Goal: Task Accomplishment & Management: Use online tool/utility

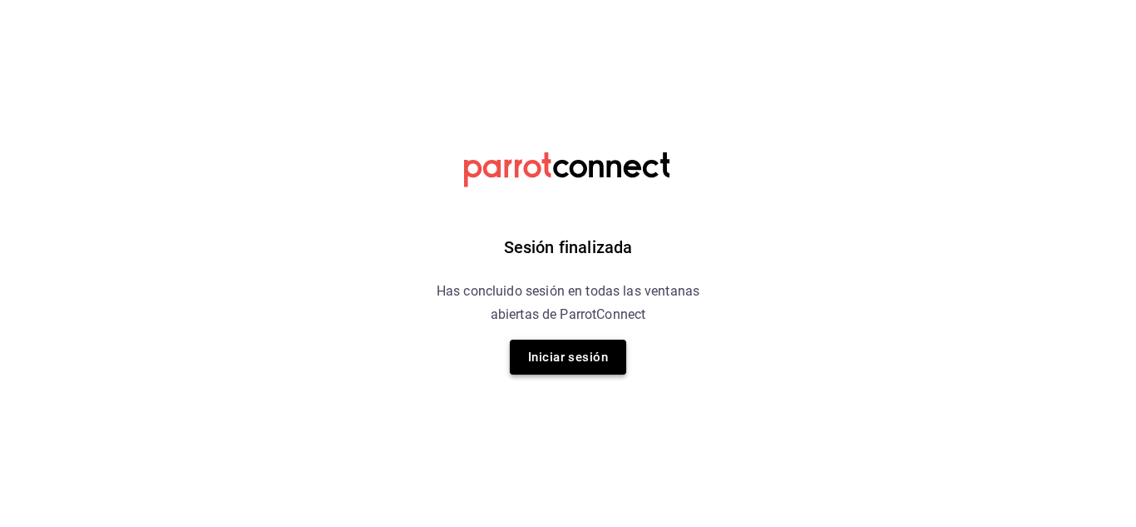
click at [576, 351] on button "Iniciar sesión" at bounding box center [568, 356] width 116 height 35
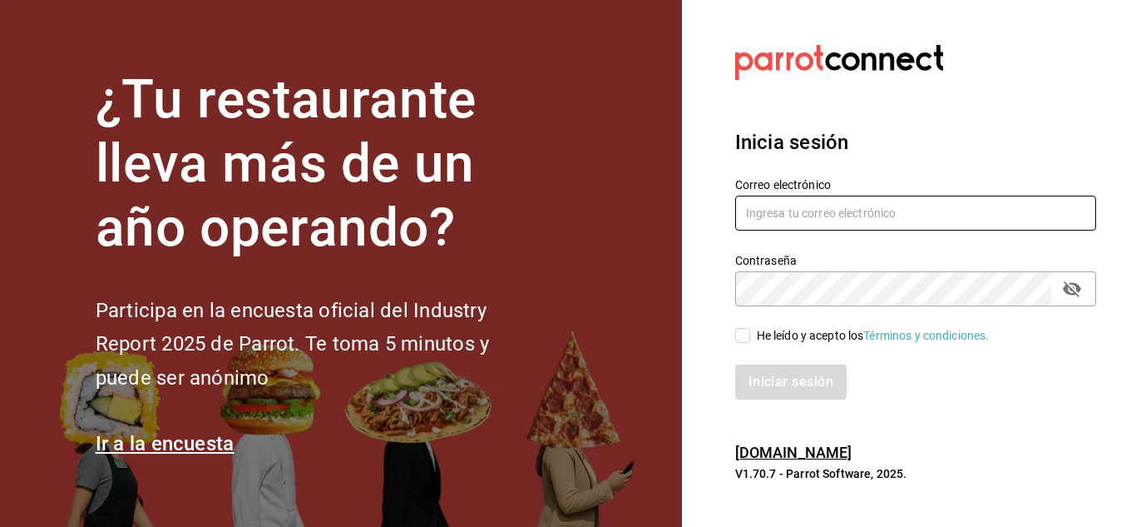
type input "[EMAIL_ADDRESS][DOMAIN_NAME]"
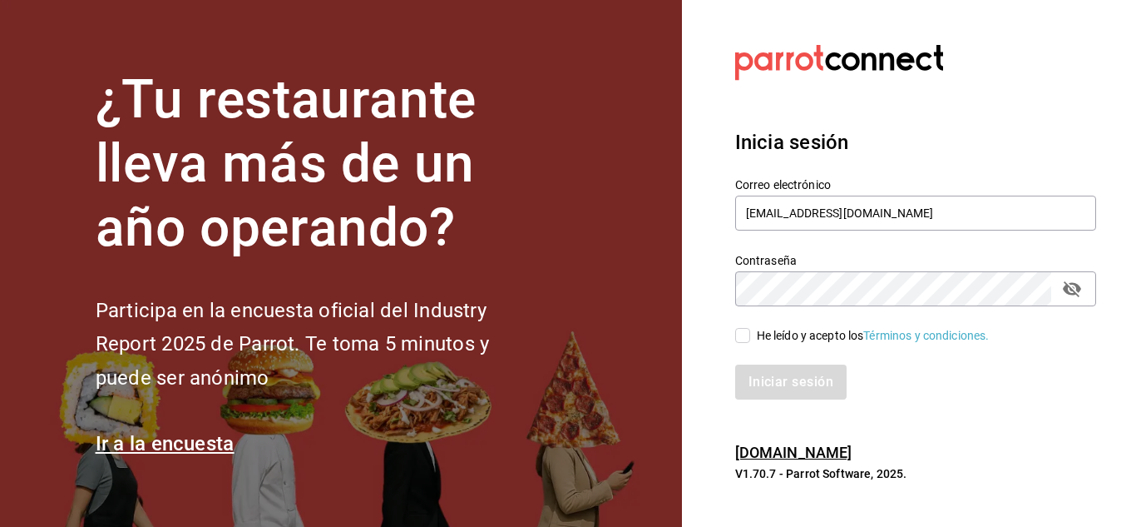
click at [744, 334] on input "He leído y acepto los Términos y condiciones." at bounding box center [742, 335] width 15 height 15
checkbox input "true"
click at [797, 384] on button "Iniciar sesión" at bounding box center [791, 381] width 113 height 35
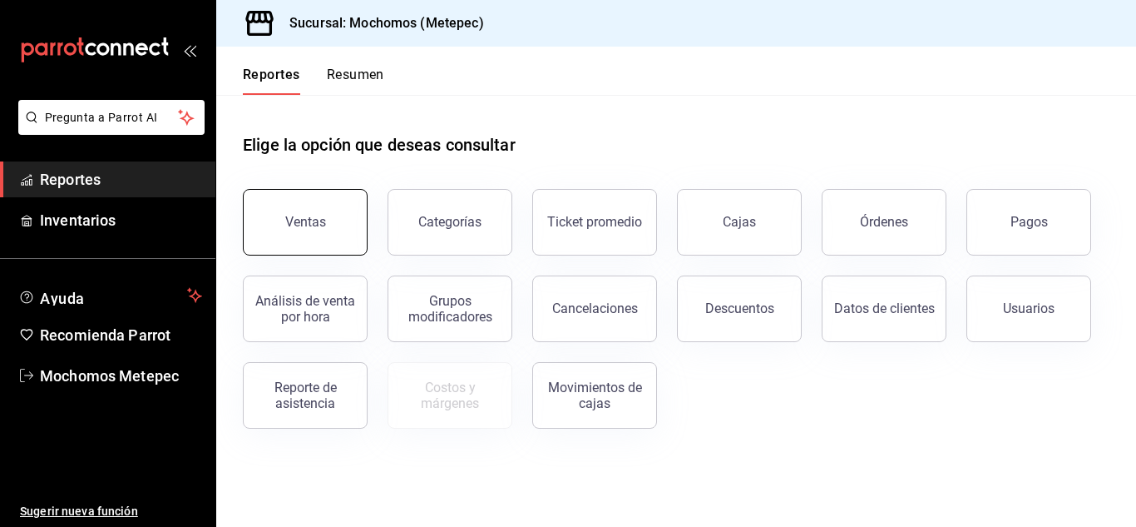
click at [318, 200] on button "Ventas" at bounding box center [305, 222] width 125 height 67
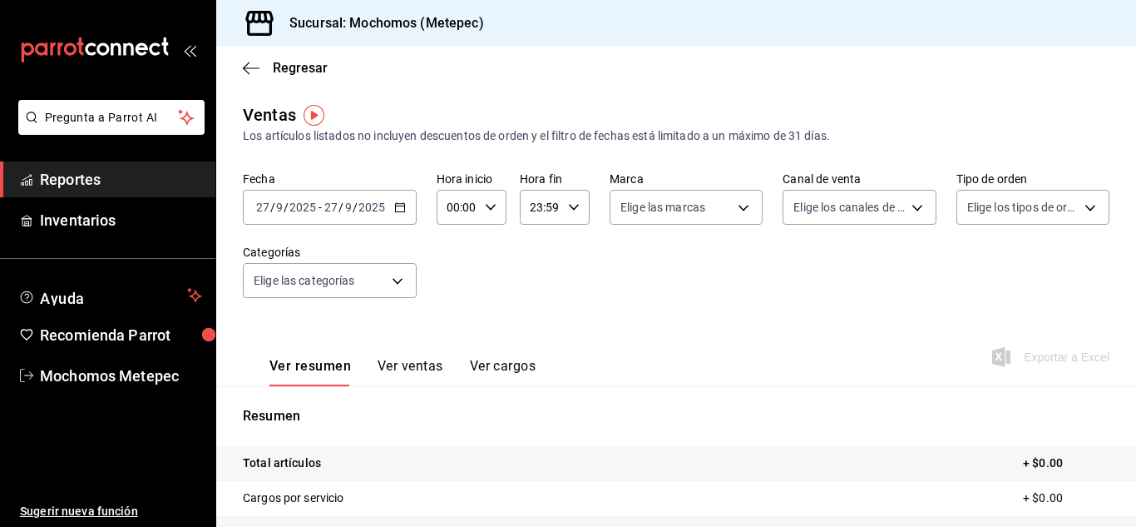
click at [392, 210] on div "2025-09-27 27 / 9 / 2025 - 2025-09-27 27 / 9 / 2025" at bounding box center [330, 207] width 174 height 35
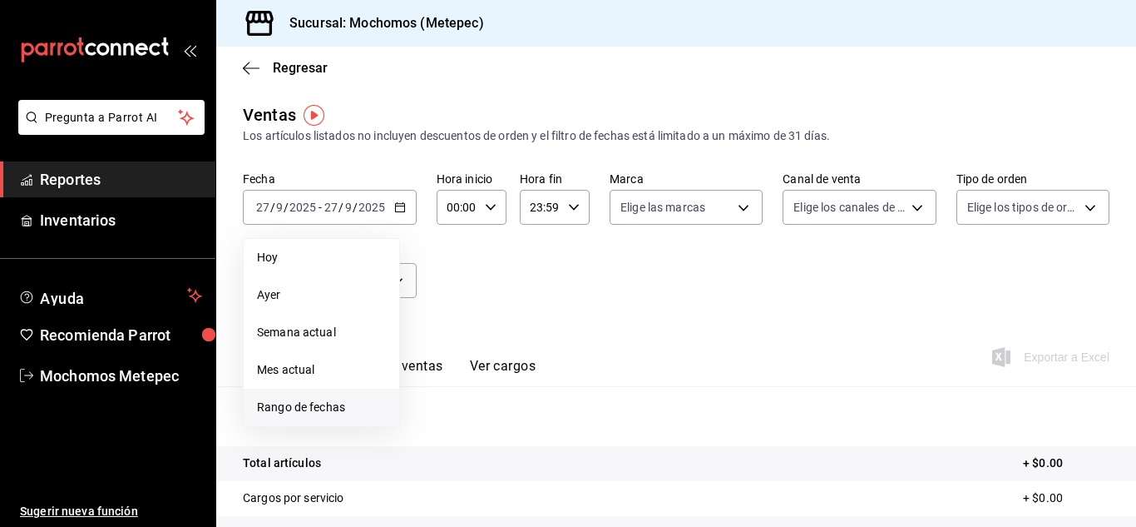
click at [284, 398] on li "Rango de fechas" at bounding box center [322, 406] width 156 height 37
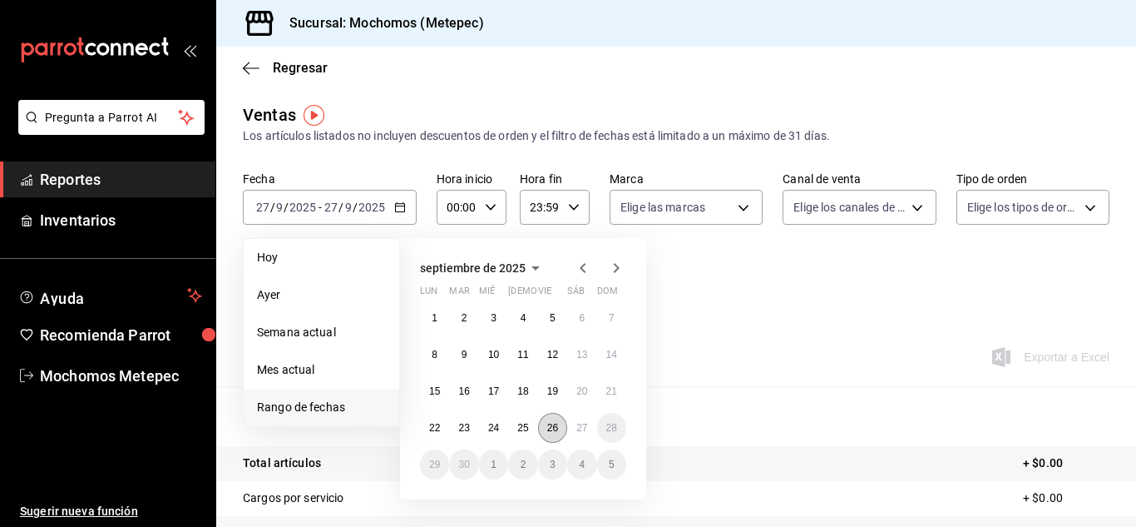
click at [546, 423] on button "26" at bounding box center [552, 428] width 29 height 30
click at [572, 423] on button "27" at bounding box center [581, 428] width 29 height 30
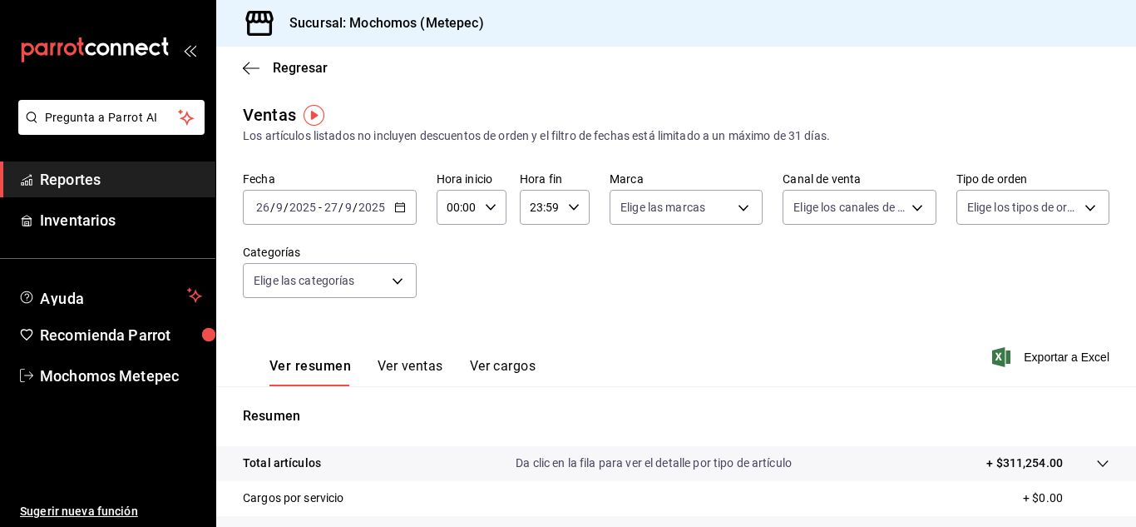
click at [489, 207] on icon "button" at bounding box center [491, 207] width 12 height 12
click at [449, 311] on button "05" at bounding box center [452, 318] width 27 height 33
type input "05:00"
click at [566, 213] on div at bounding box center [568, 263] width 1136 height 527
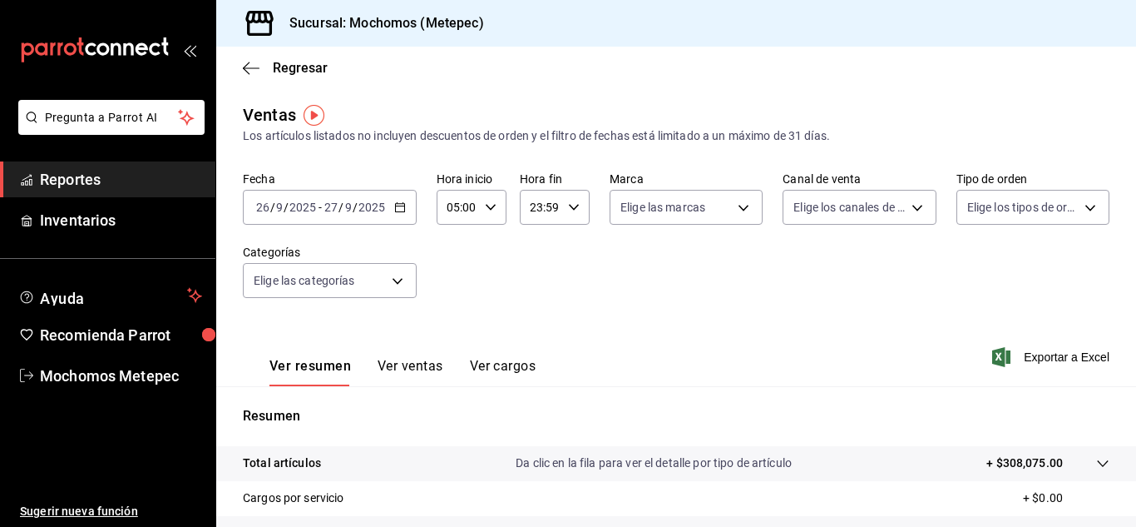
click at [566, 213] on div "23:59 Hora fin" at bounding box center [555, 207] width 70 height 35
click at [530, 303] on button "05" at bounding box center [534, 312] width 27 height 33
click at [578, 248] on button "00" at bounding box center [568, 249] width 27 height 33
type input "05:00"
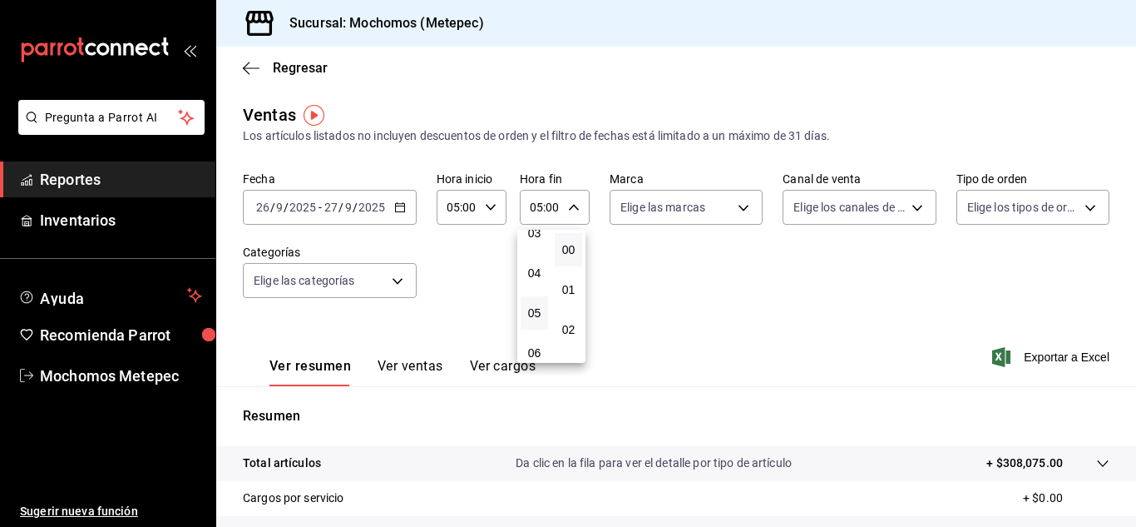
click at [672, 203] on div at bounding box center [568, 263] width 1136 height 527
click at [672, 203] on body "Pregunta a Parrot AI Reportes Inventarios Ayuda Recomienda Parrot Mochomos Mete…" at bounding box center [568, 263] width 1136 height 527
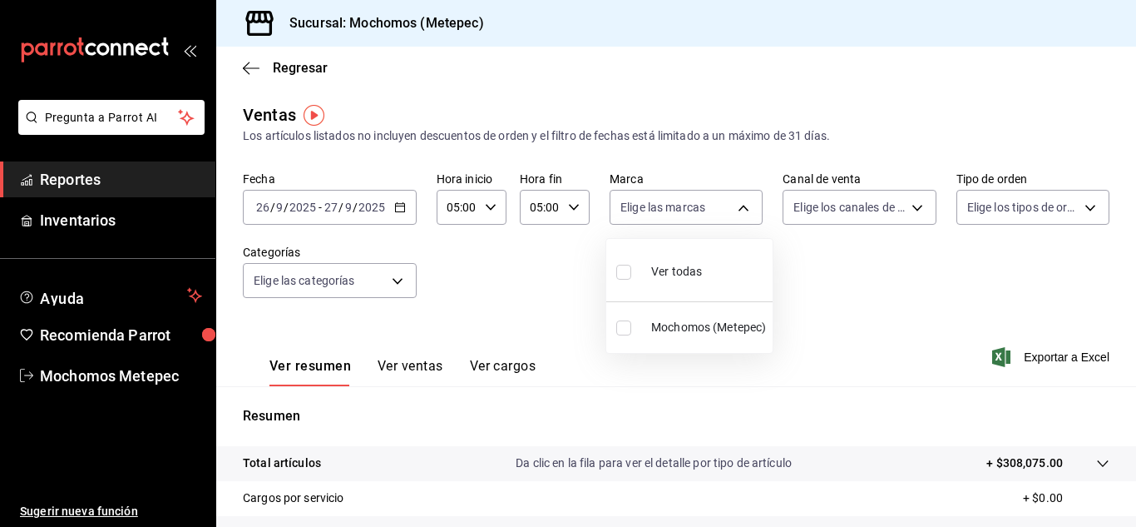
click at [678, 253] on div "Ver todas" at bounding box center [659, 270] width 86 height 36
type input "2365f74e-aa6b-4392-bdf2-72765591bddf"
checkbox input "true"
click at [857, 197] on div at bounding box center [568, 263] width 1136 height 527
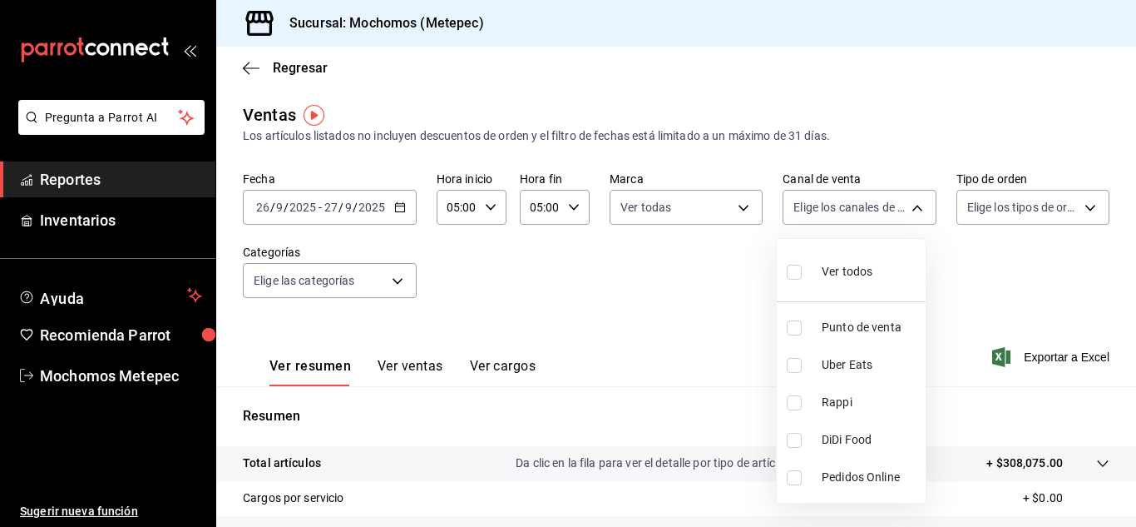
click at [857, 197] on body "Pregunta a Parrot AI Reportes Inventarios Ayuda Recomienda Parrot Mochomos Mete…" at bounding box center [568, 263] width 1136 height 527
click at [853, 292] on li "Ver todos" at bounding box center [851, 269] width 149 height 49
type input "PARROT,UBER_EATS,RAPPI,DIDI_FOOD,ONLINE"
checkbox input "true"
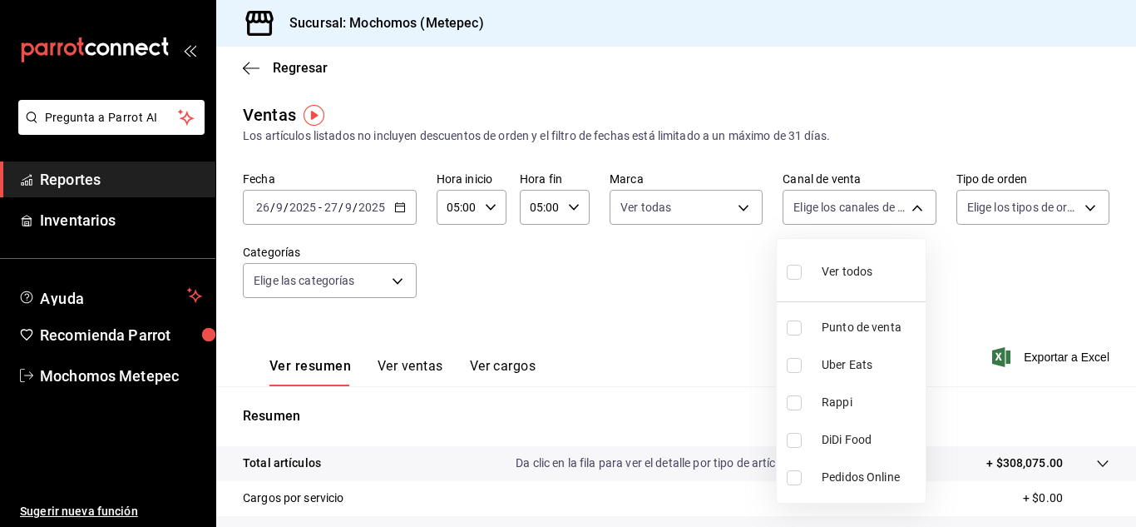
checkbox input "true"
click at [989, 206] on div at bounding box center [568, 263] width 1136 height 527
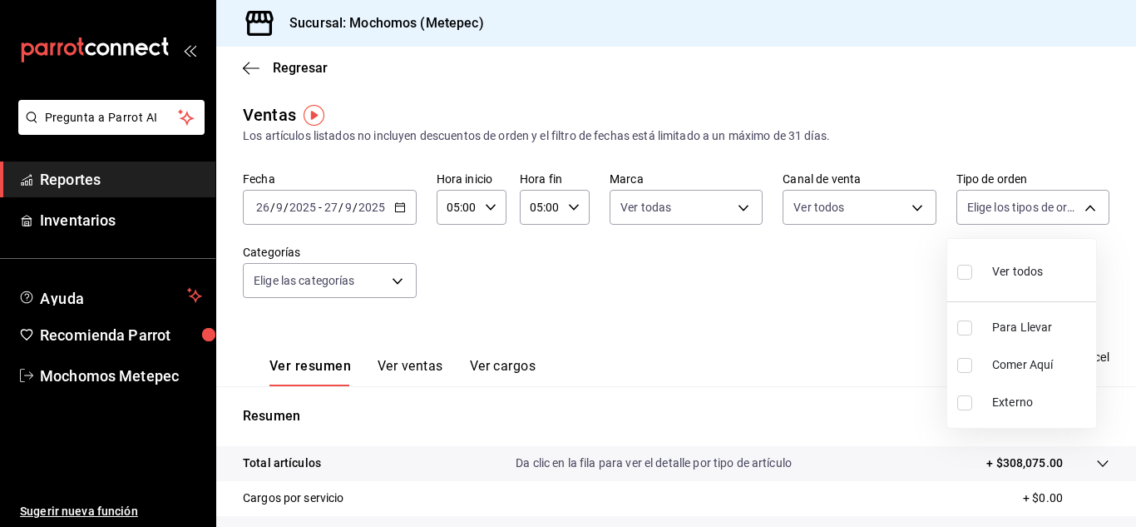
click at [989, 206] on body "Pregunta a Parrot AI Reportes Inventarios Ayuda Recomienda Parrot Mochomos Mete…" at bounding box center [568, 263] width 1136 height 527
click at [993, 285] on div "Ver todos" at bounding box center [1000, 270] width 86 height 36
type input "3a236ed8-2e24-47ca-8e59-ead494492482,da8509e8-5fca-4f62-958e-973104937870,EXTER…"
checkbox input "true"
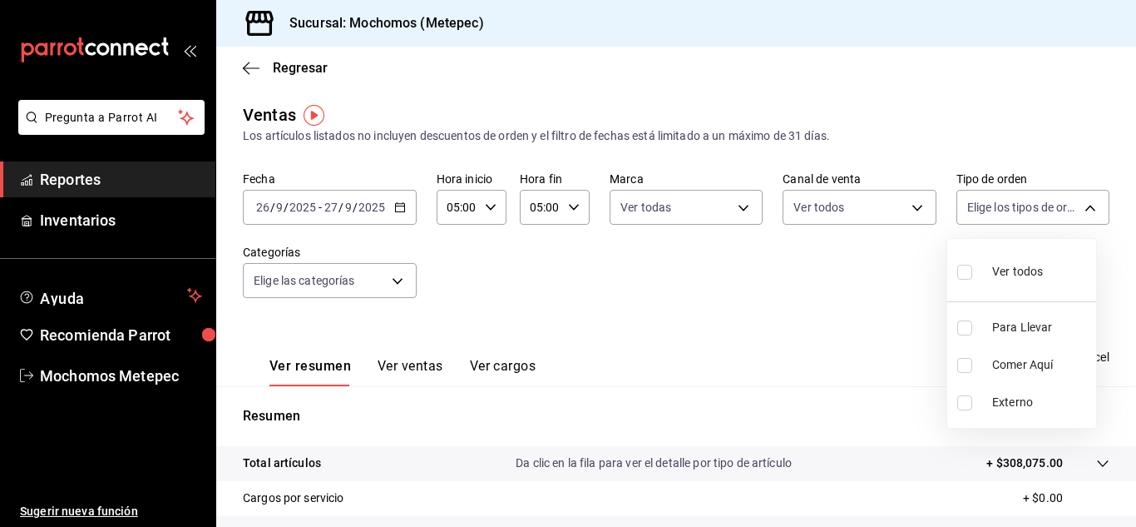
checkbox input "true"
click at [373, 269] on div at bounding box center [568, 263] width 1136 height 527
click at [373, 269] on body "Pregunta a Parrot AI Reportes Inventarios Ayuda Recomienda Parrot Mochomos Mete…" at bounding box center [568, 263] width 1136 height 527
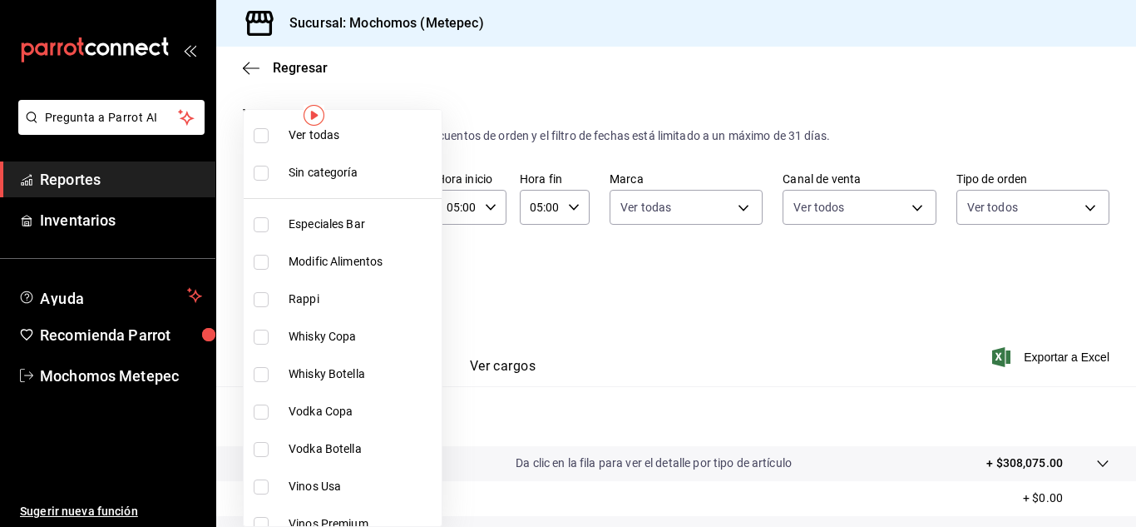
click at [396, 121] on li "Ver todas" at bounding box center [343, 134] width 198 height 37
type input "c9cbc288-c827-488d-81f5-370afefb1912,46081463-7037-4dd2-a9ab-e56ff6a8fa7c,bf958…"
checkbox input "true"
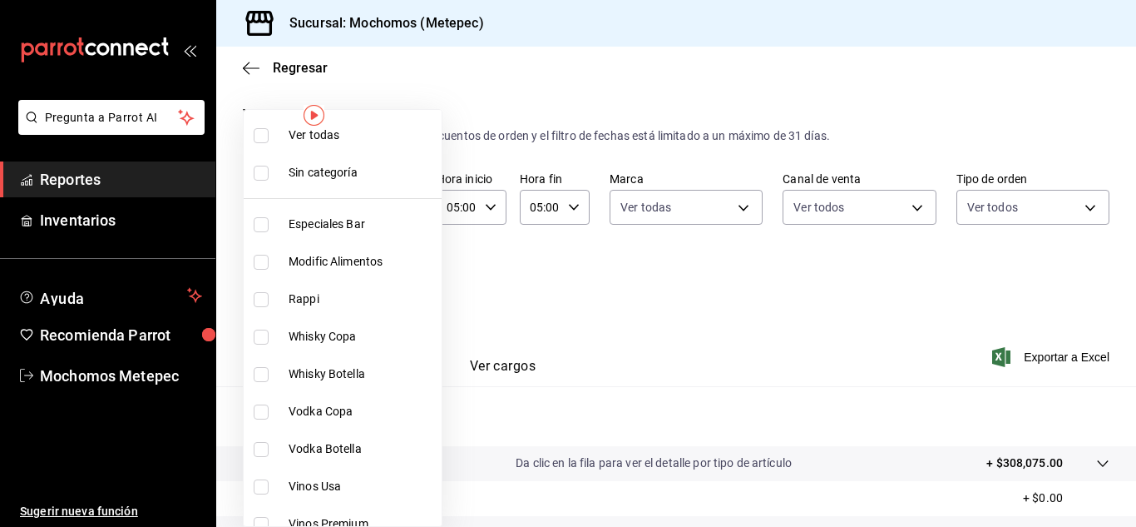
checkbox input "true"
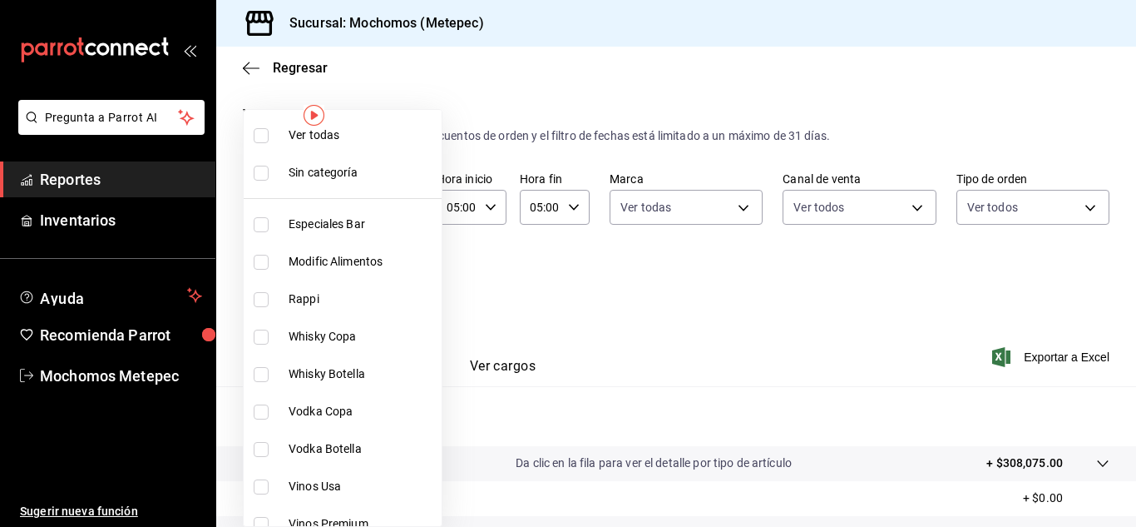
checkbox input "true"
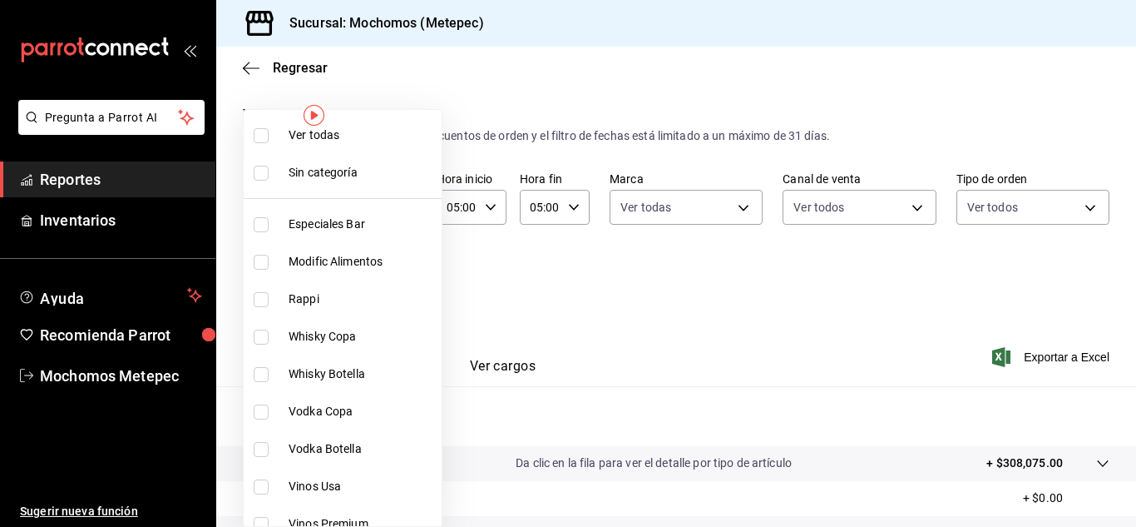
checkbox input "true"
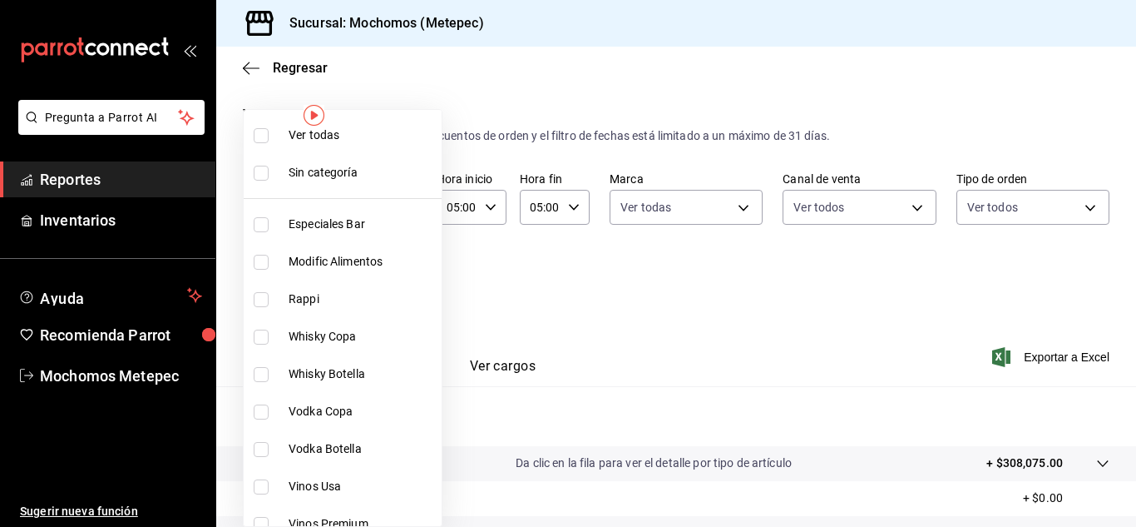
checkbox input "true"
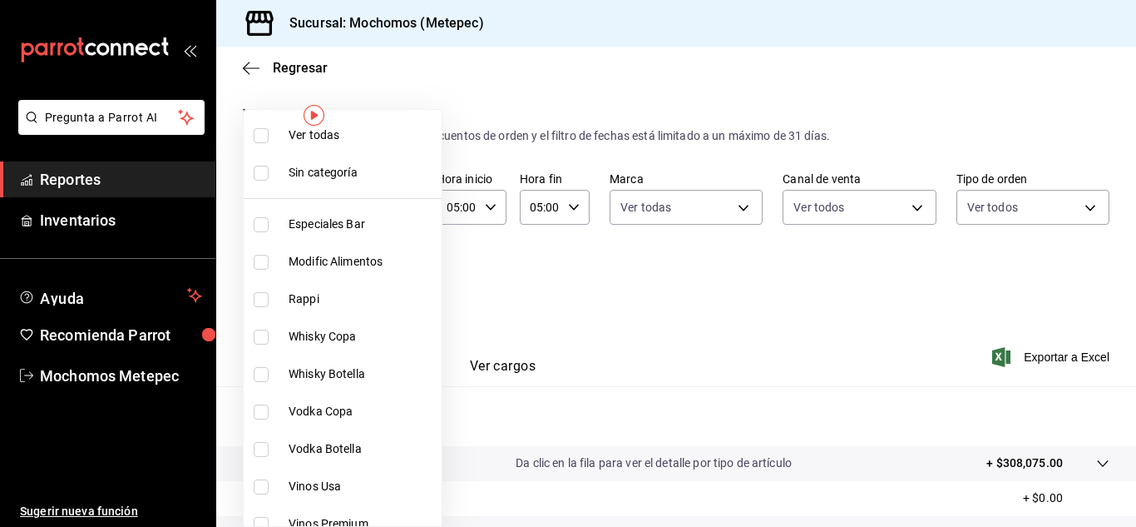
checkbox input "true"
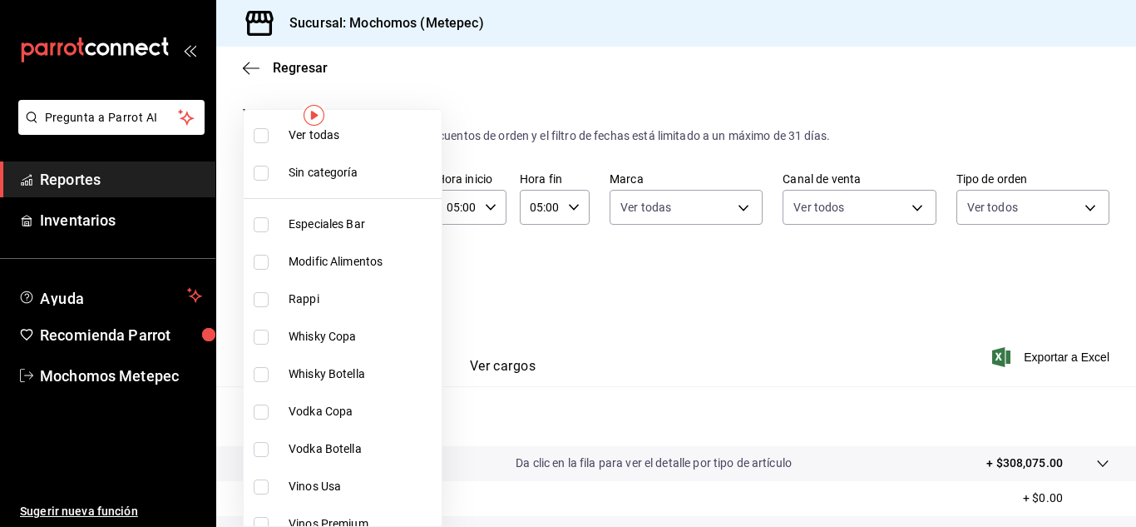
checkbox input "true"
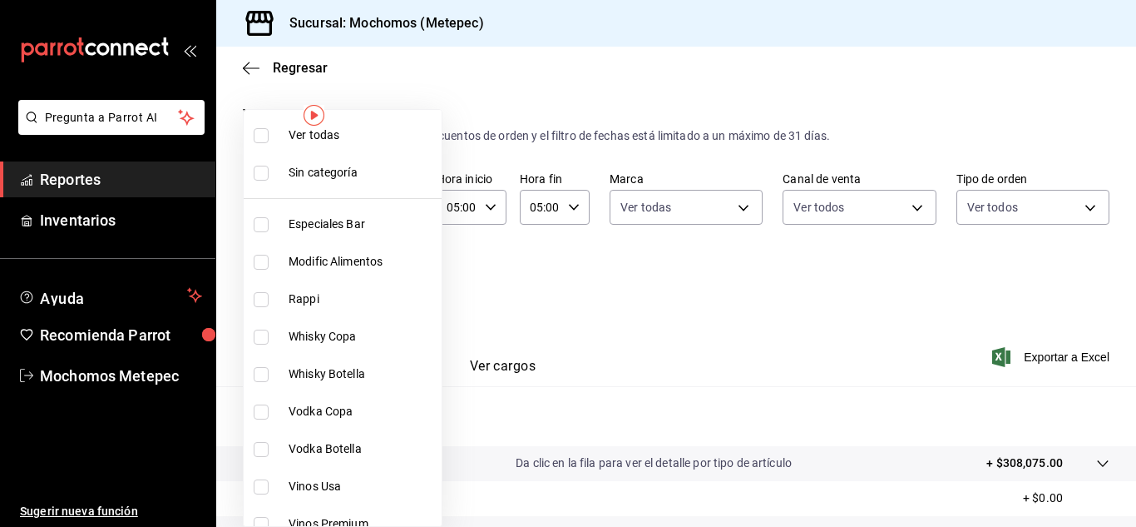
checkbox input "true"
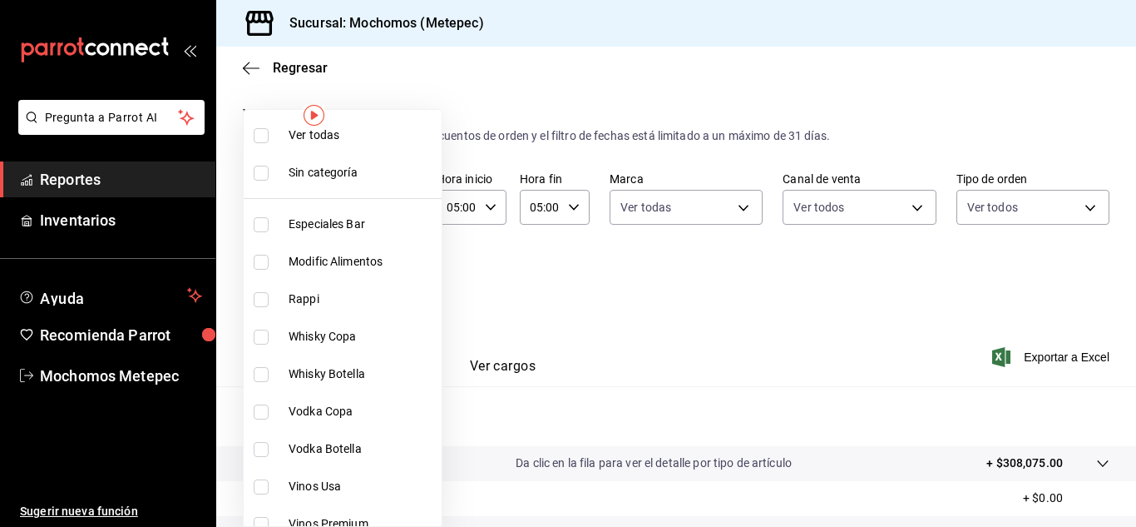
checkbox input "true"
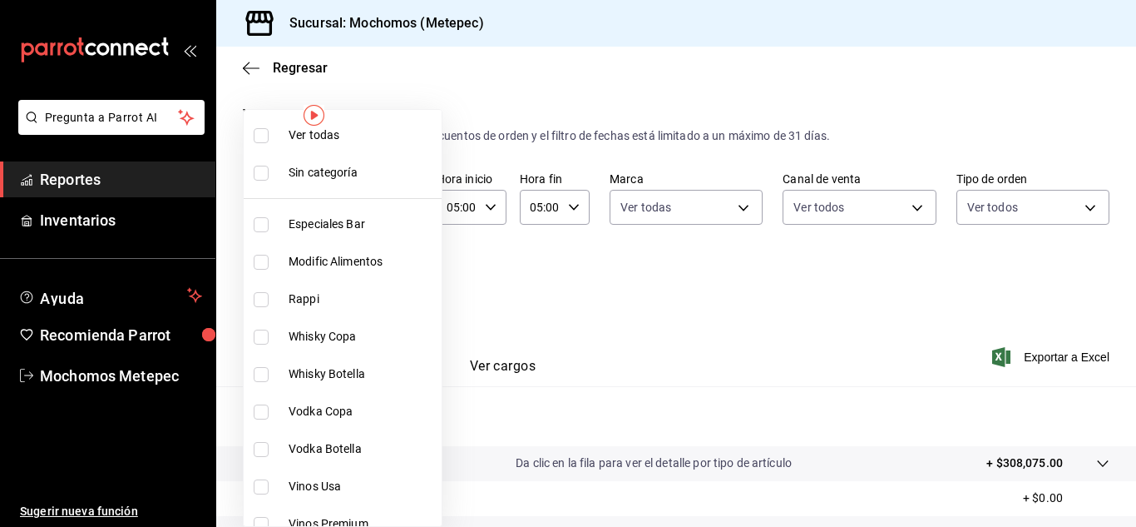
checkbox input "true"
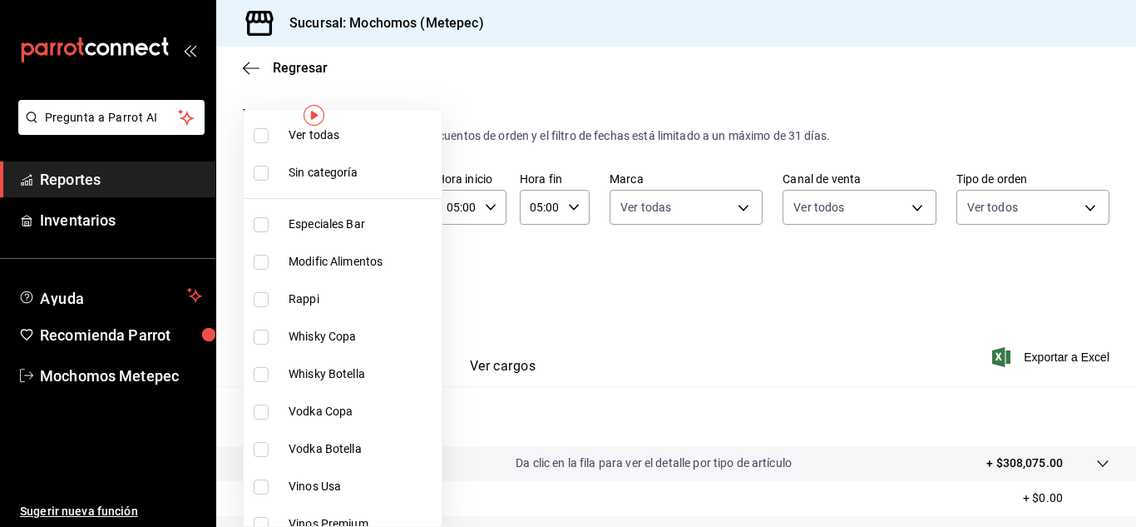
checkbox input "true"
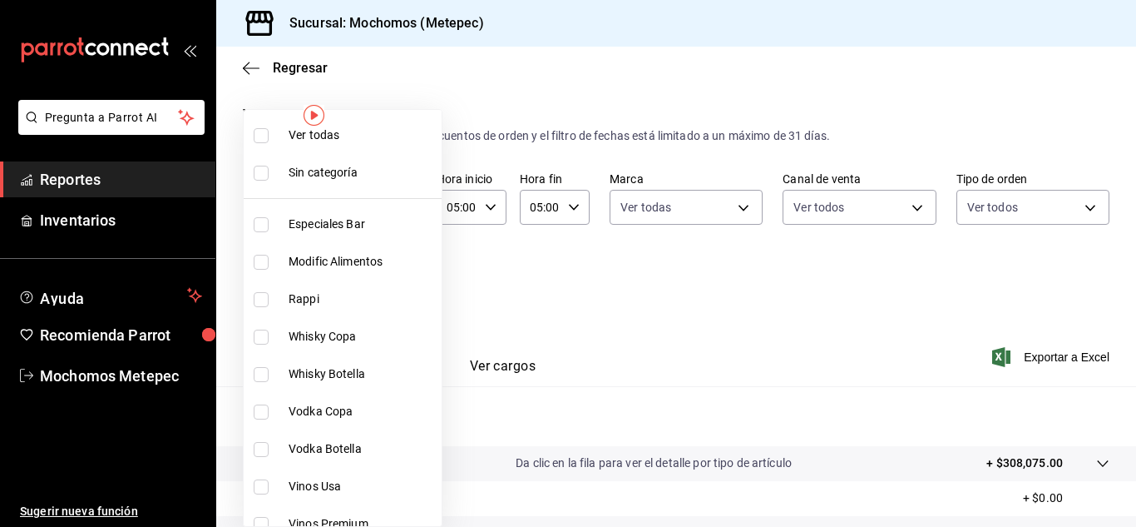
checkbox input "true"
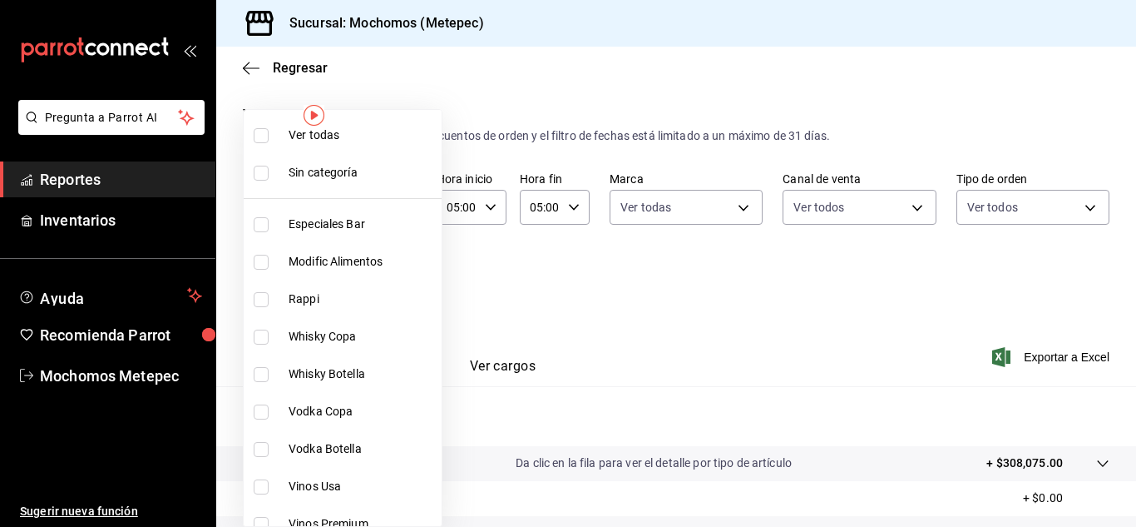
checkbox input "true"
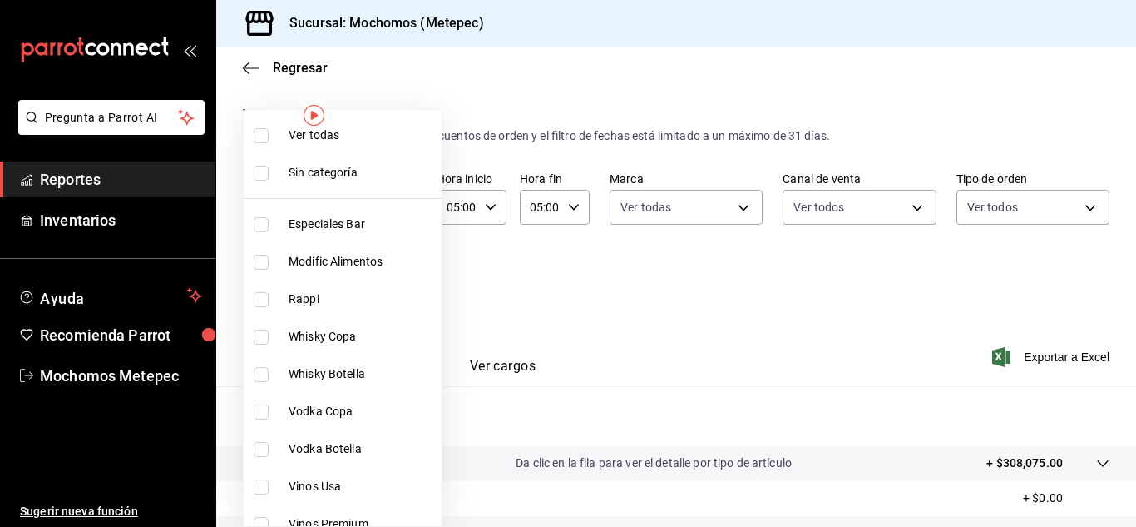
checkbox input "true"
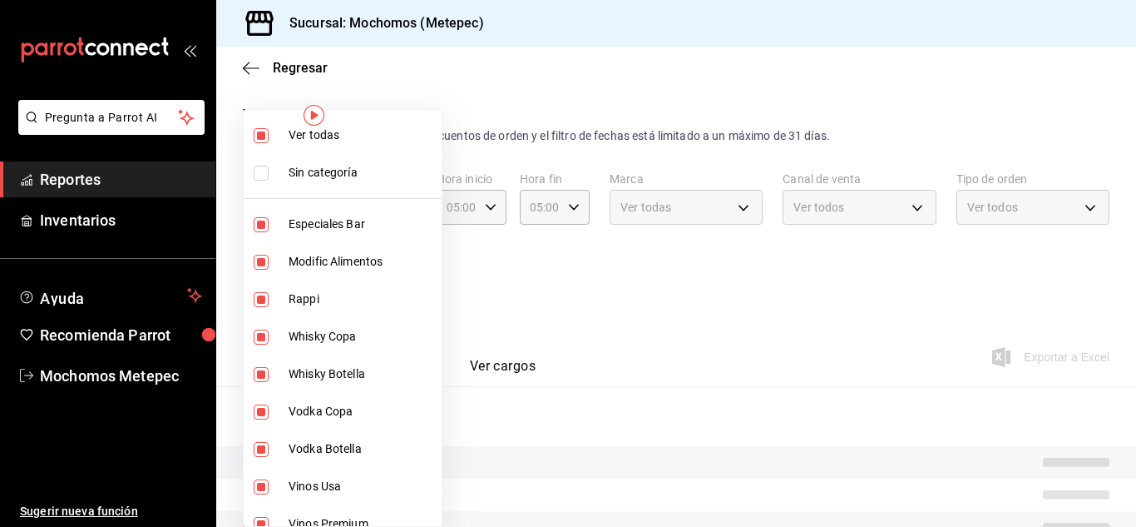
click at [970, 337] on div at bounding box center [568, 263] width 1136 height 527
